Goal: Information Seeking & Learning: Learn about a topic

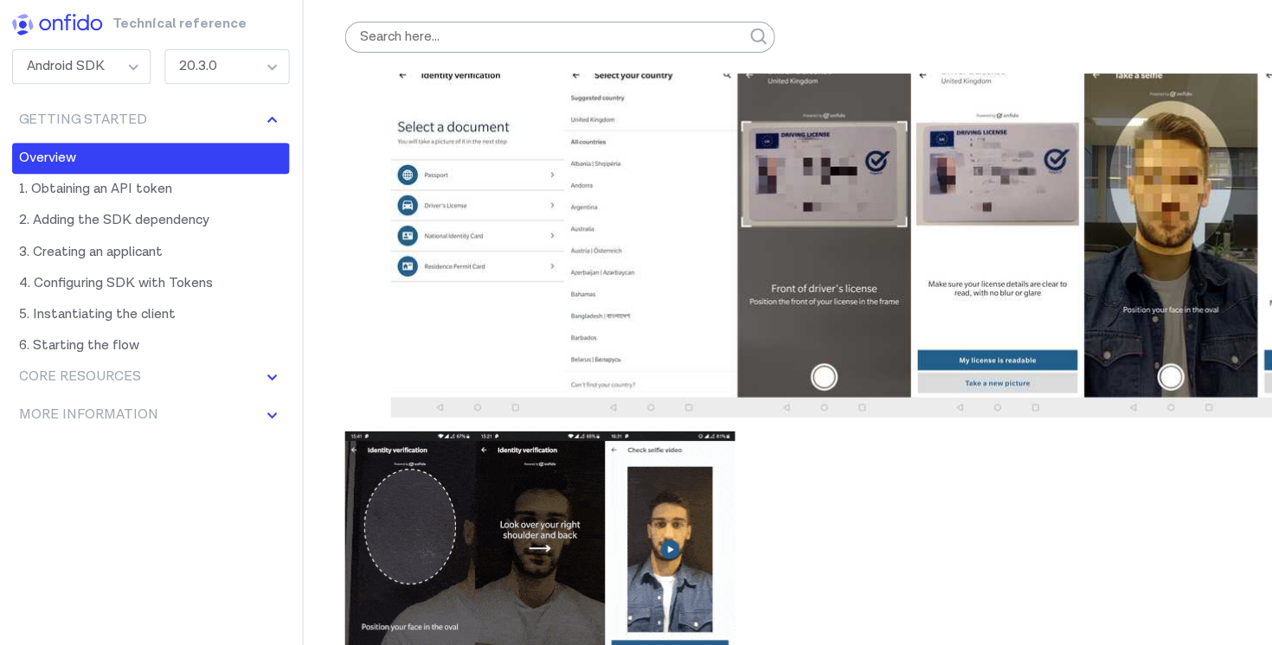
scroll to position [476, 0]
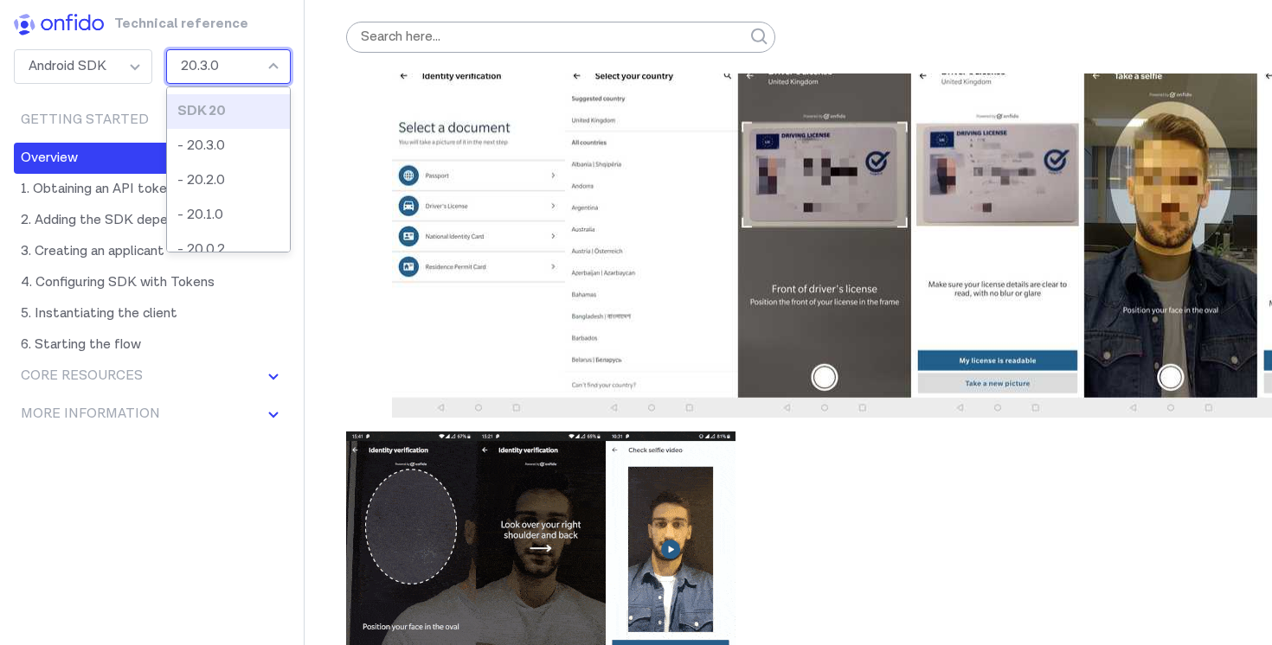
click at [276, 61] on div "20.3.0" at bounding box center [228, 66] width 125 height 35
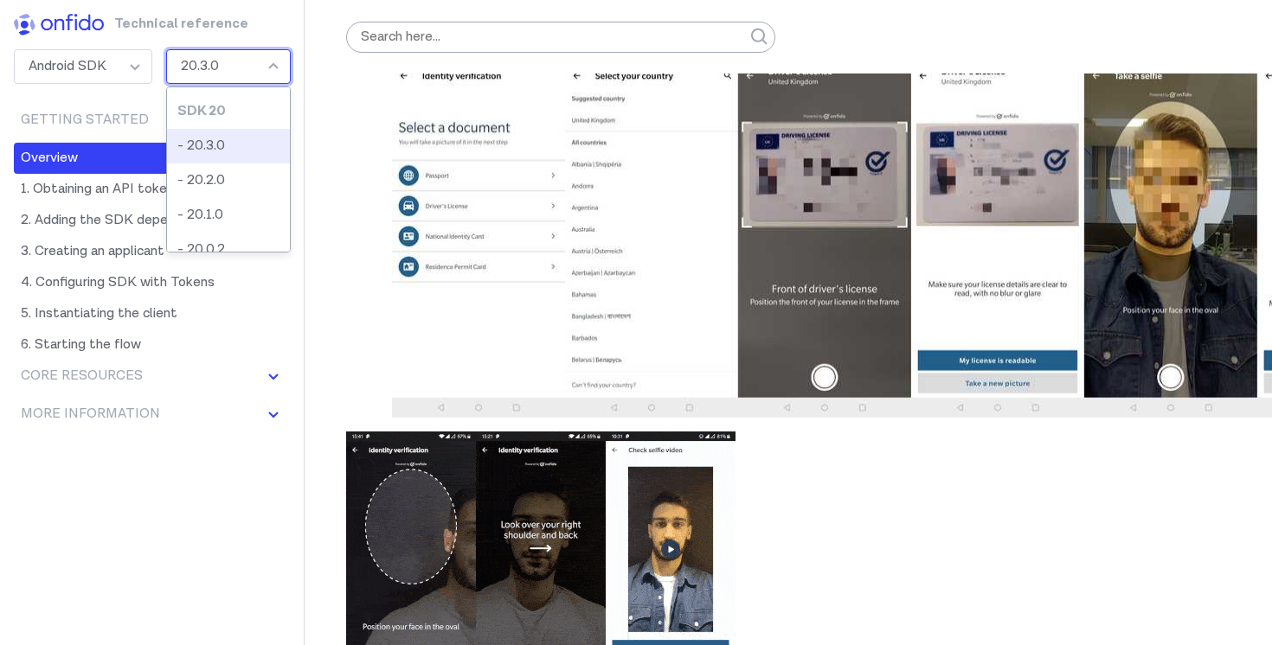
click at [233, 144] on li "- 20.3.0" at bounding box center [228, 146] width 123 height 35
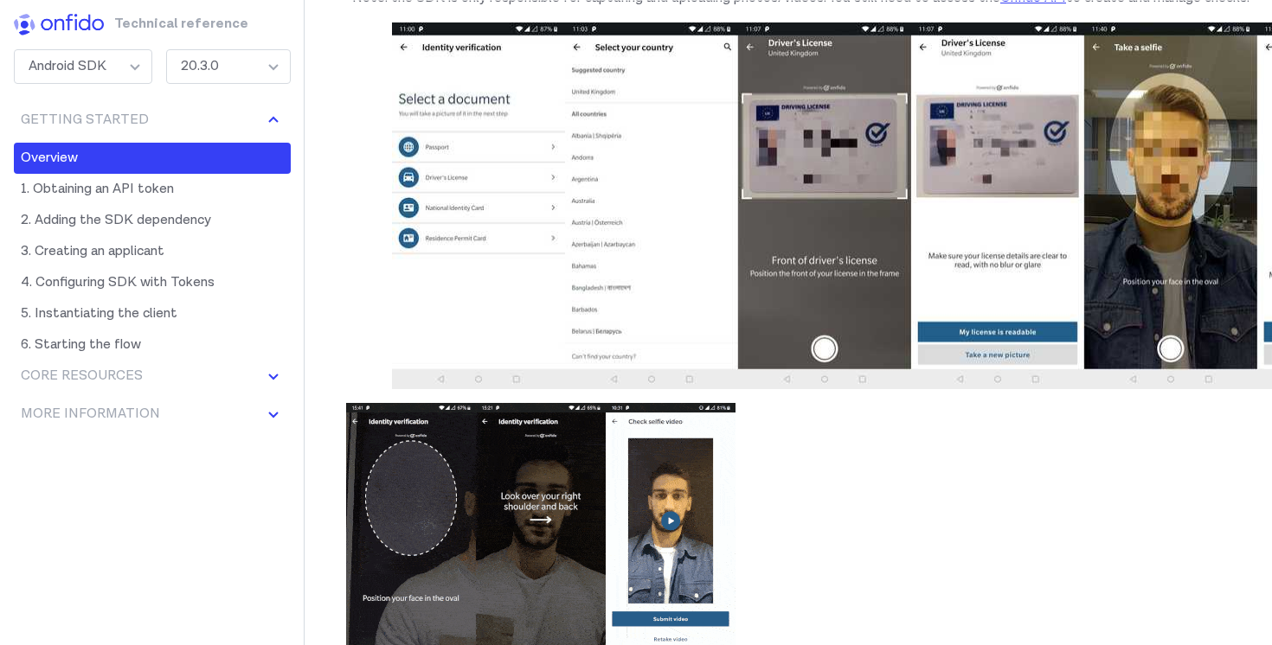
scroll to position [530, 0]
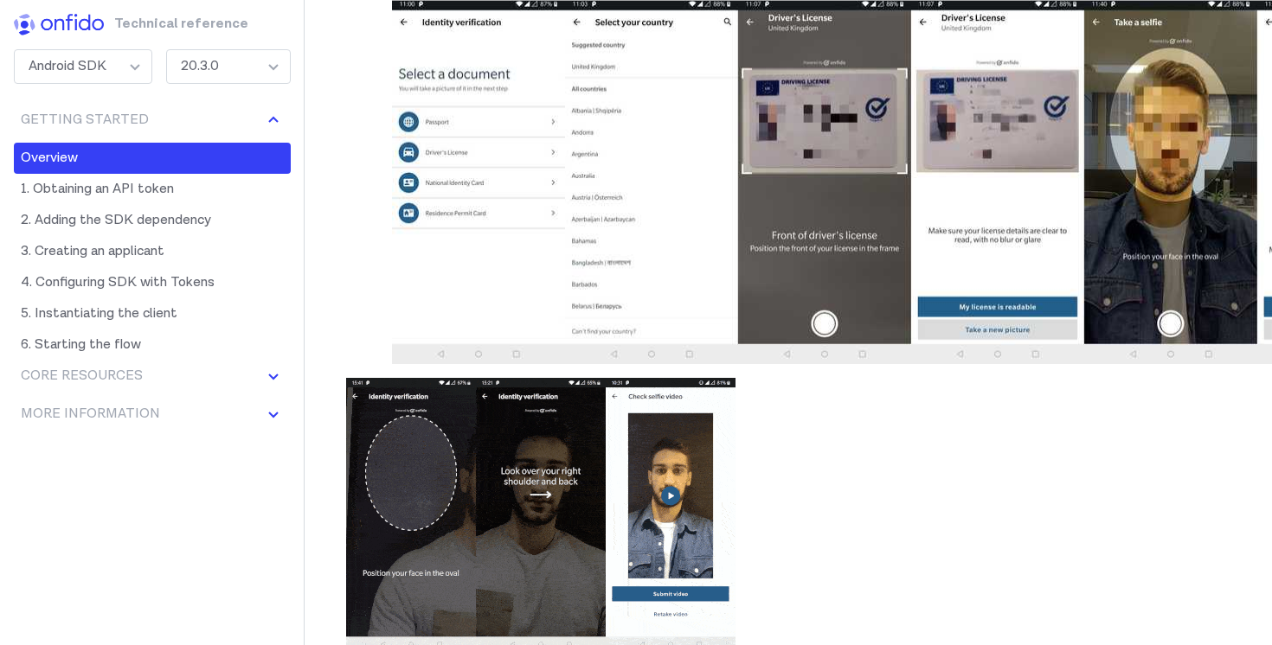
click at [261, 74] on div "20.3.0" at bounding box center [228, 66] width 125 height 35
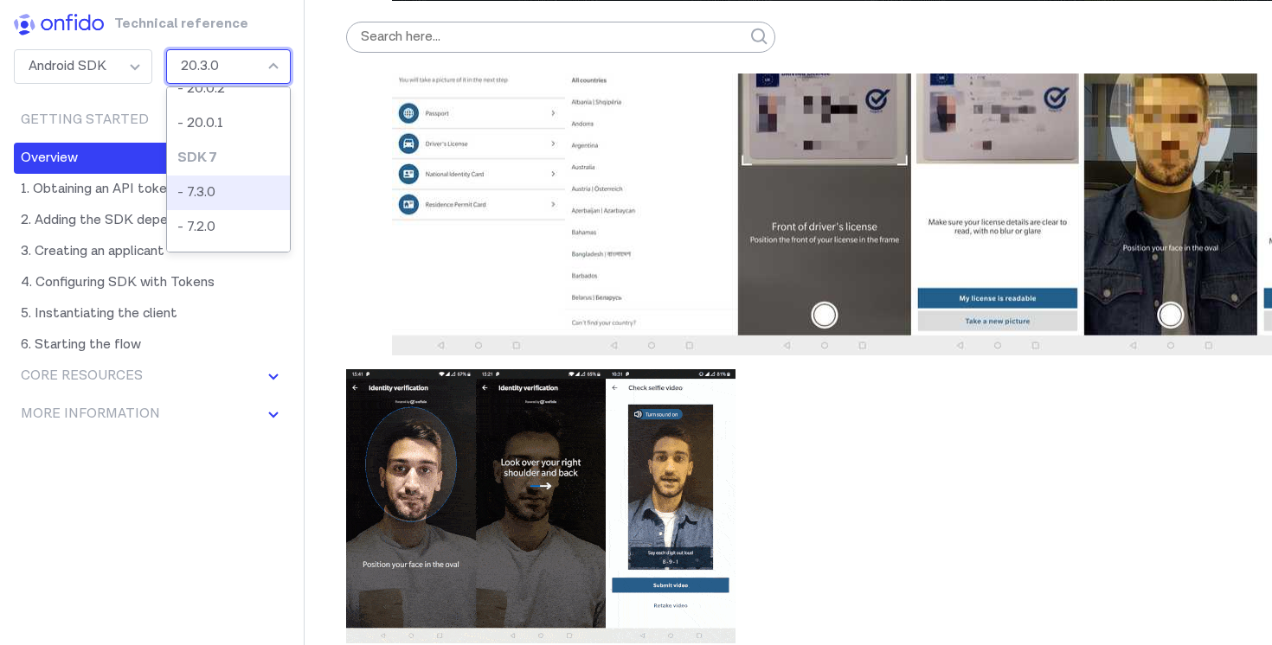
scroll to position [537, 0]
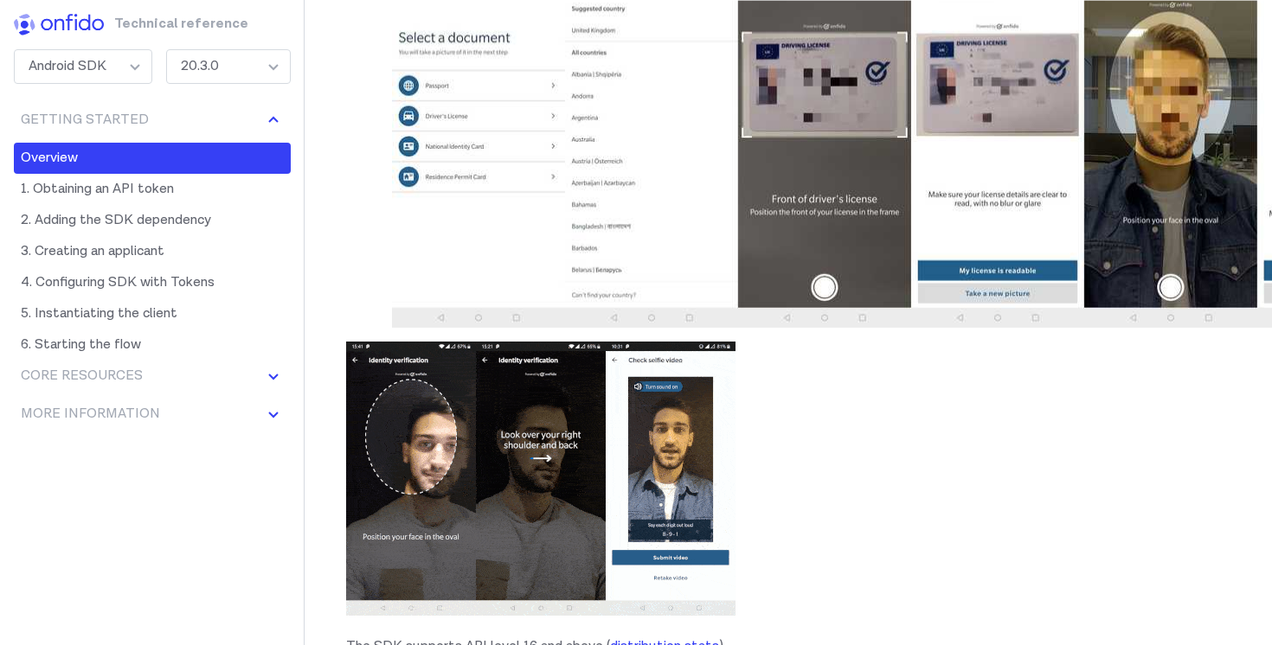
scroll to position [570, 0]
